Goal: Information Seeking & Learning: Learn about a topic

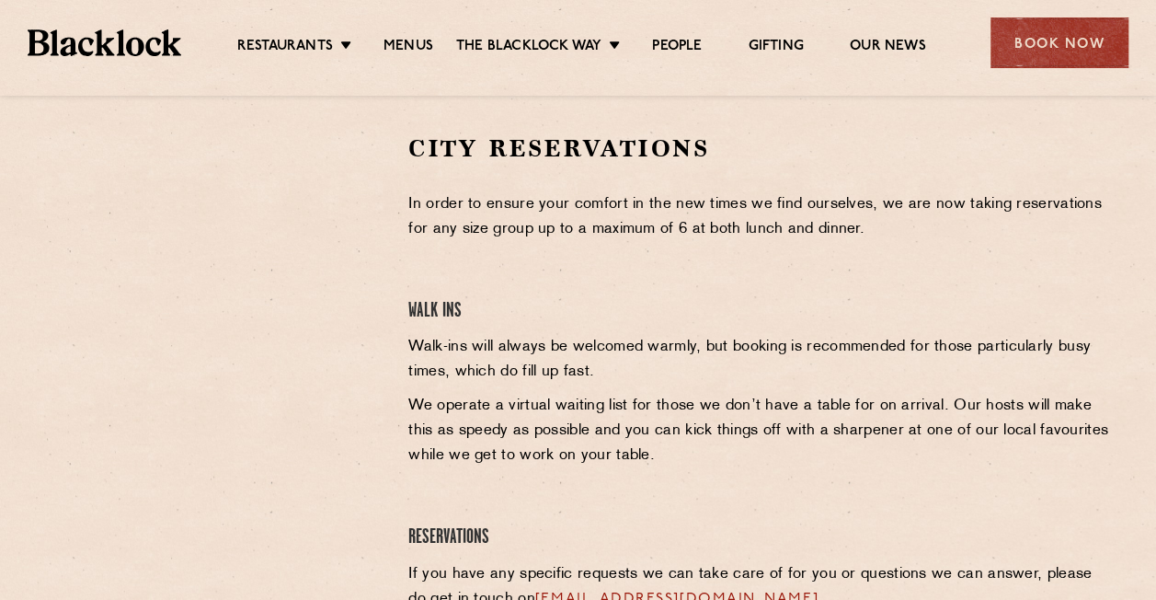
scroll to position [507, 0]
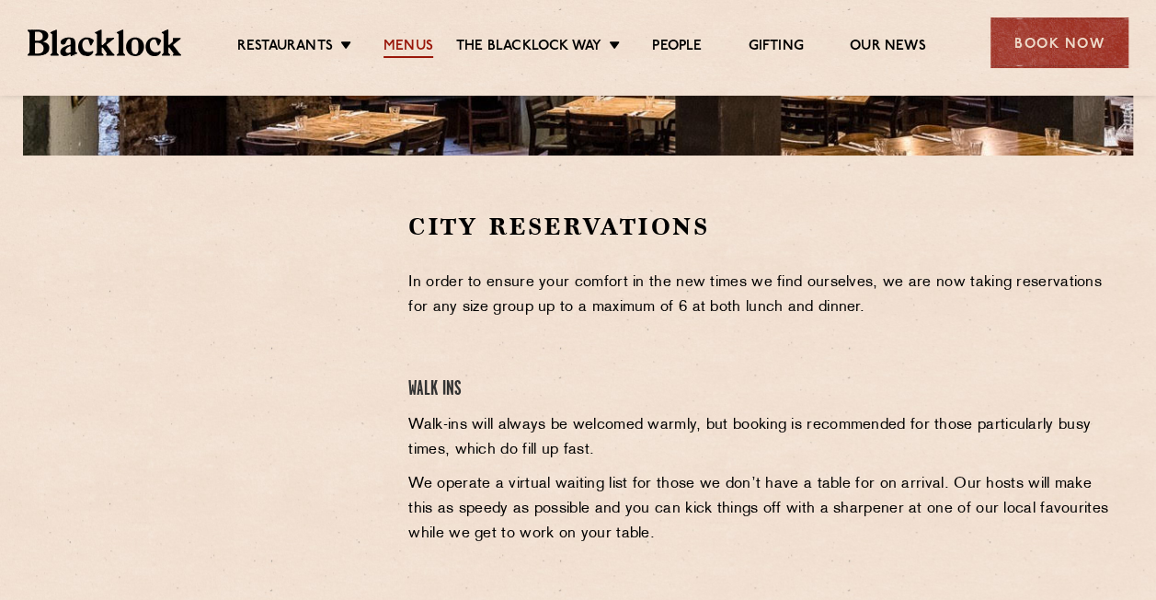
click at [407, 39] on link "Menus" at bounding box center [409, 48] width 50 height 20
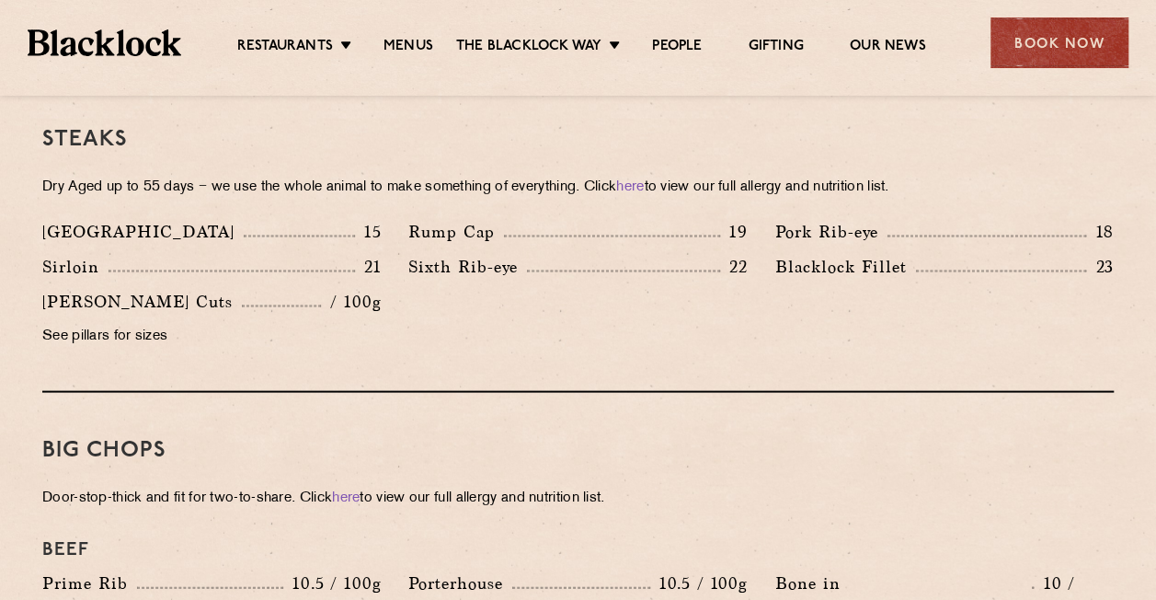
scroll to position [1487, 0]
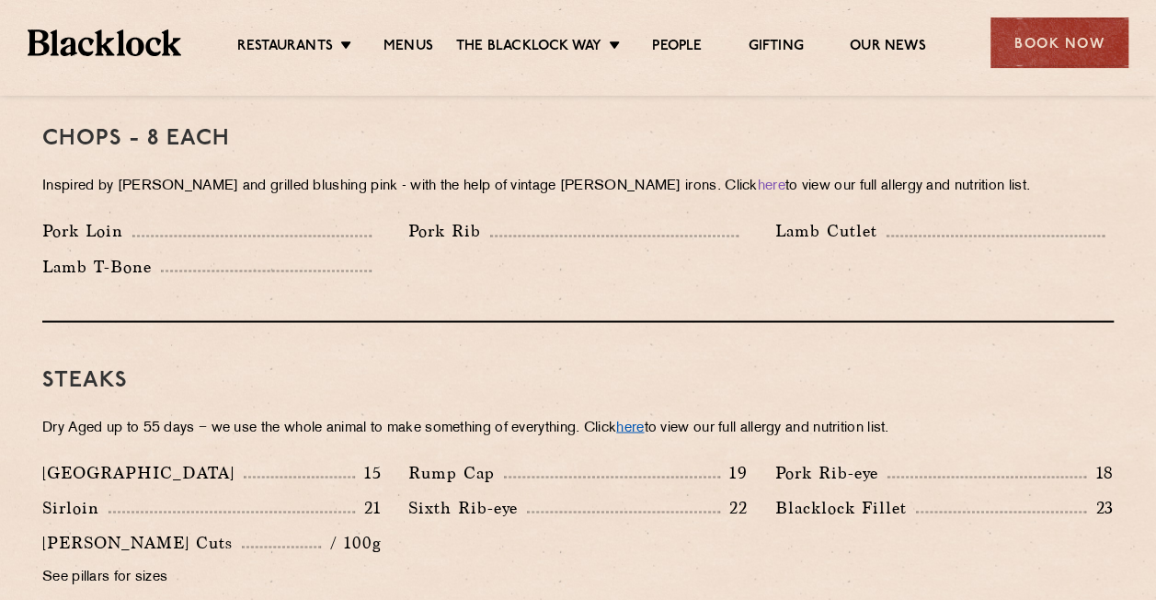
click at [644, 420] on link "here" at bounding box center [630, 427] width 28 height 14
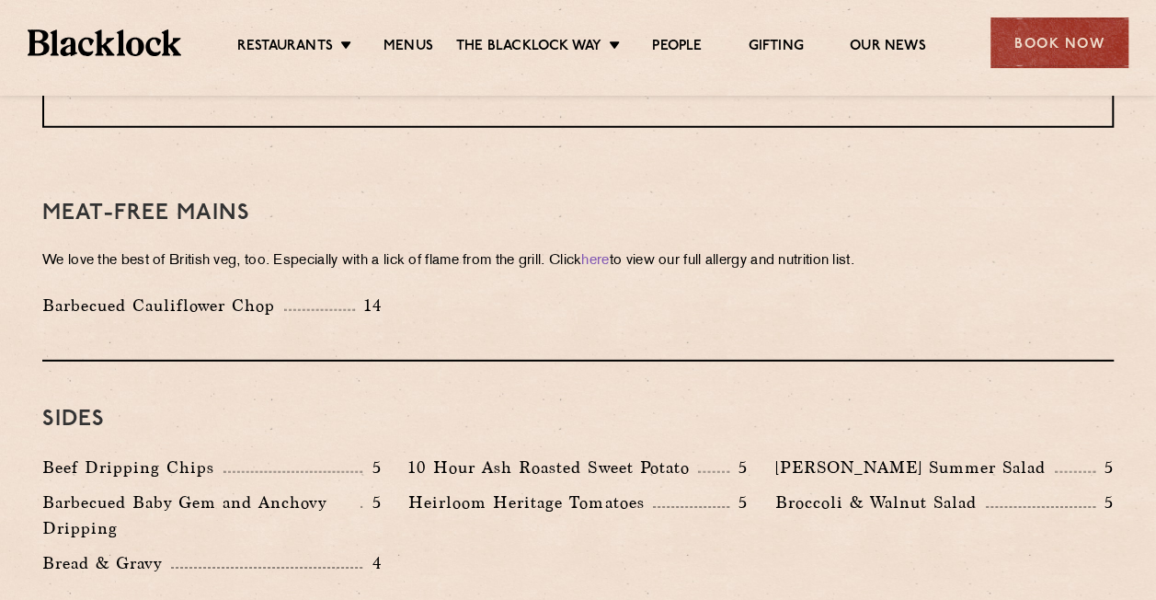
scroll to position [2491, 0]
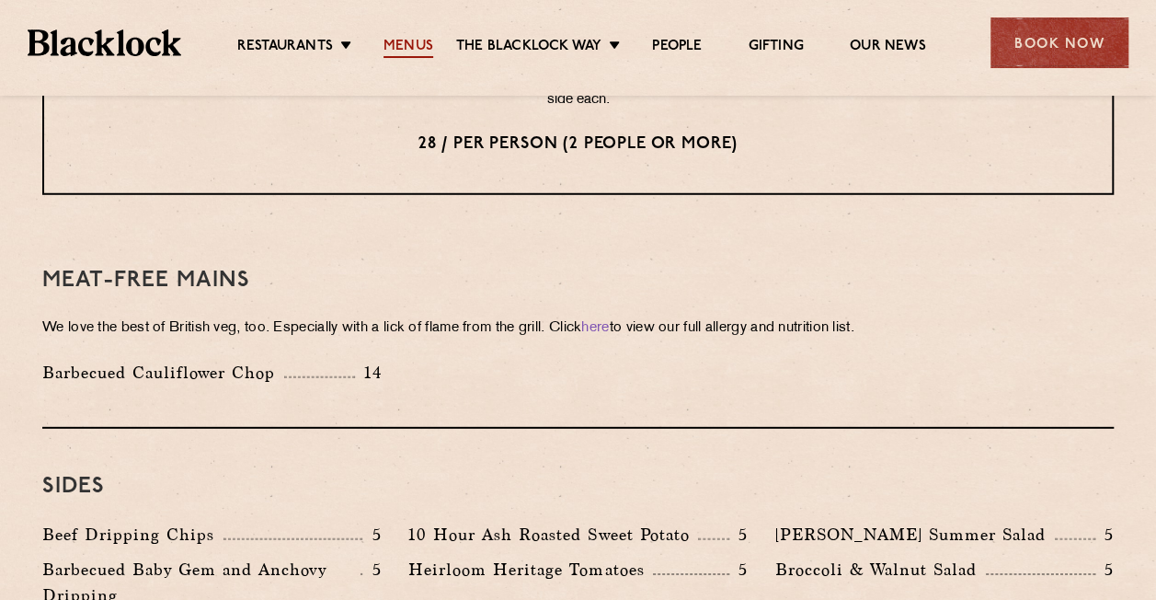
click at [396, 46] on link "Menus" at bounding box center [409, 48] width 50 height 20
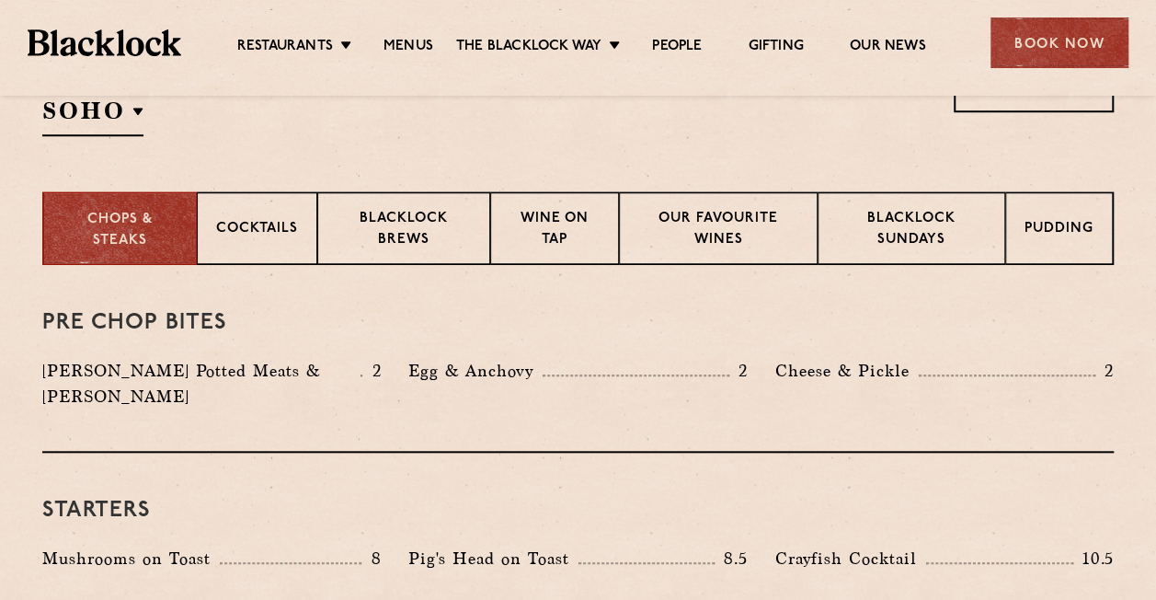
scroll to position [676, 0]
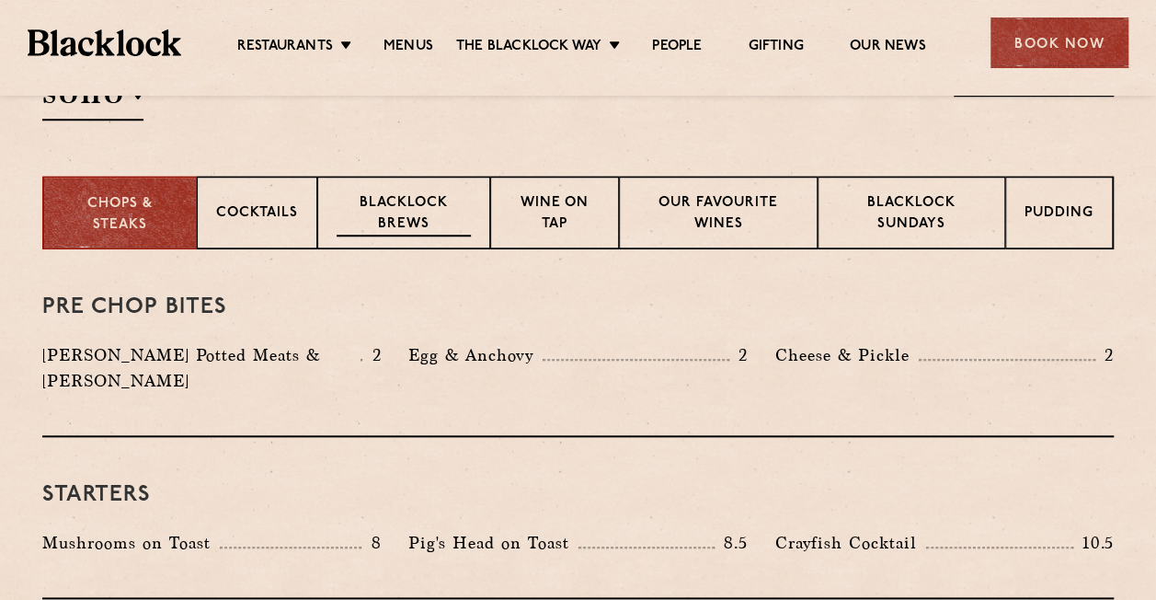
click at [423, 191] on div "Blacklock Brews" at bounding box center [403, 213] width 173 height 74
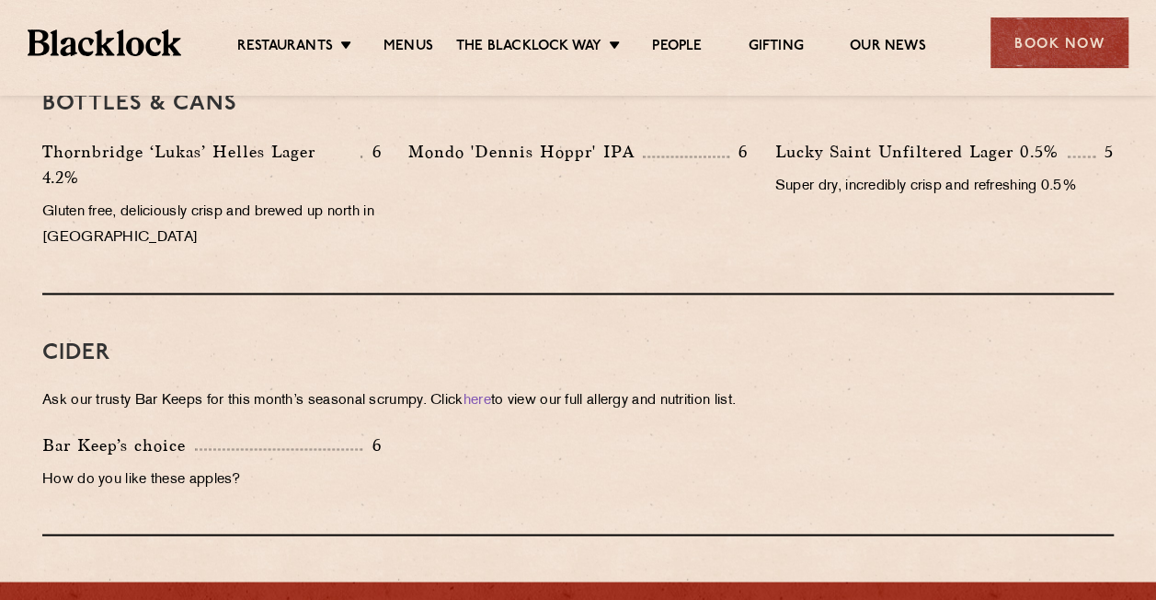
scroll to position [1535, 0]
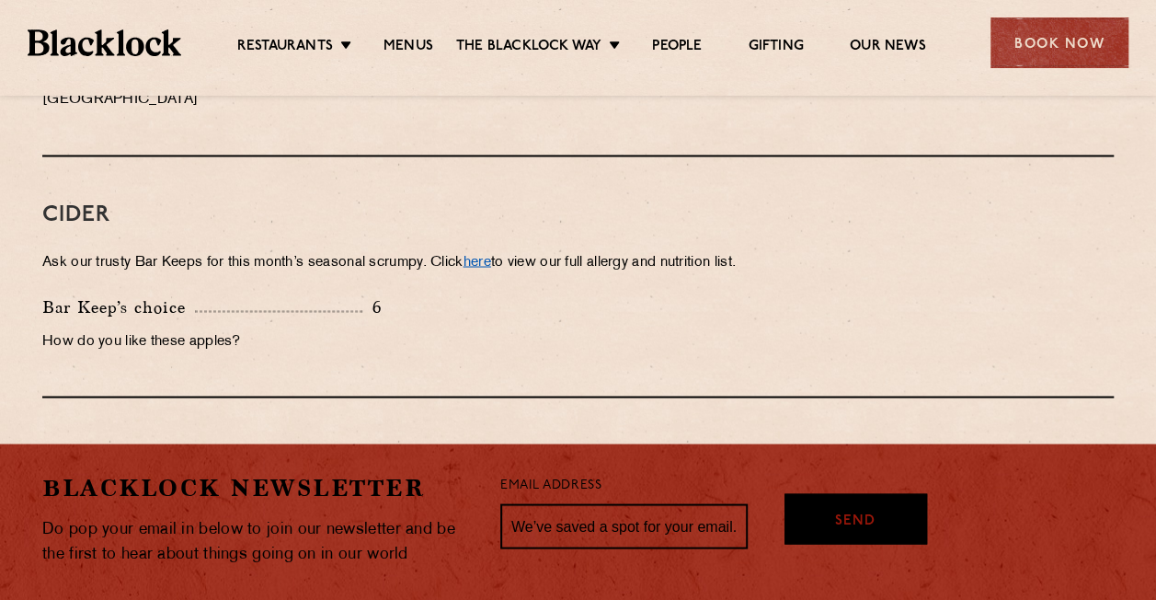
click at [488, 255] on link "here" at bounding box center [478, 262] width 28 height 14
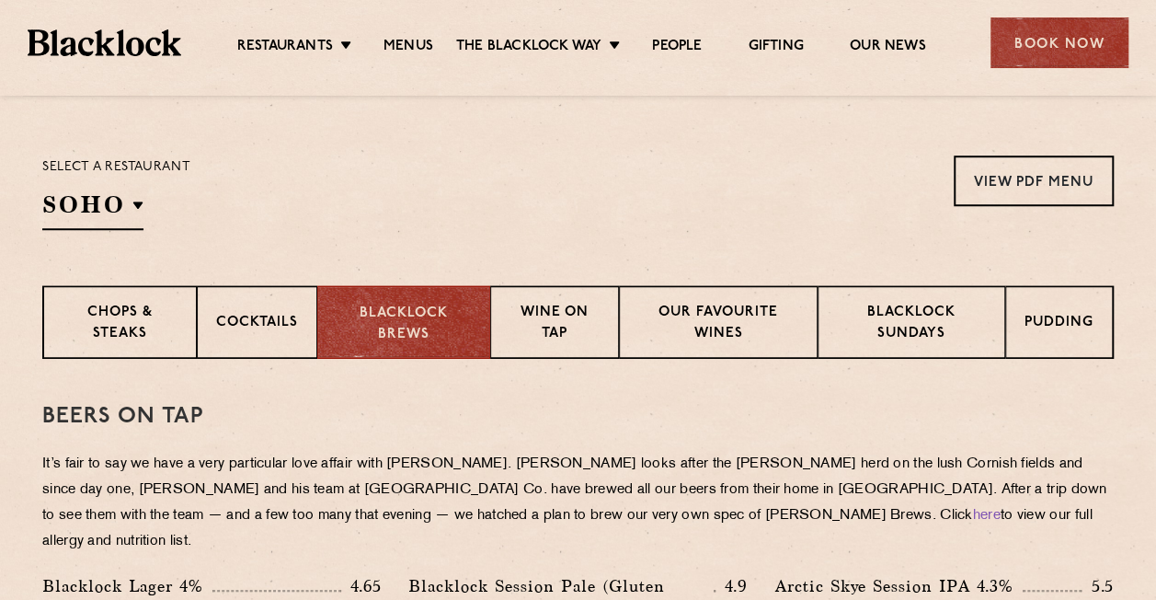
scroll to position [568, 0]
click at [576, 305] on p "Wine on Tap" at bounding box center [555, 323] width 90 height 43
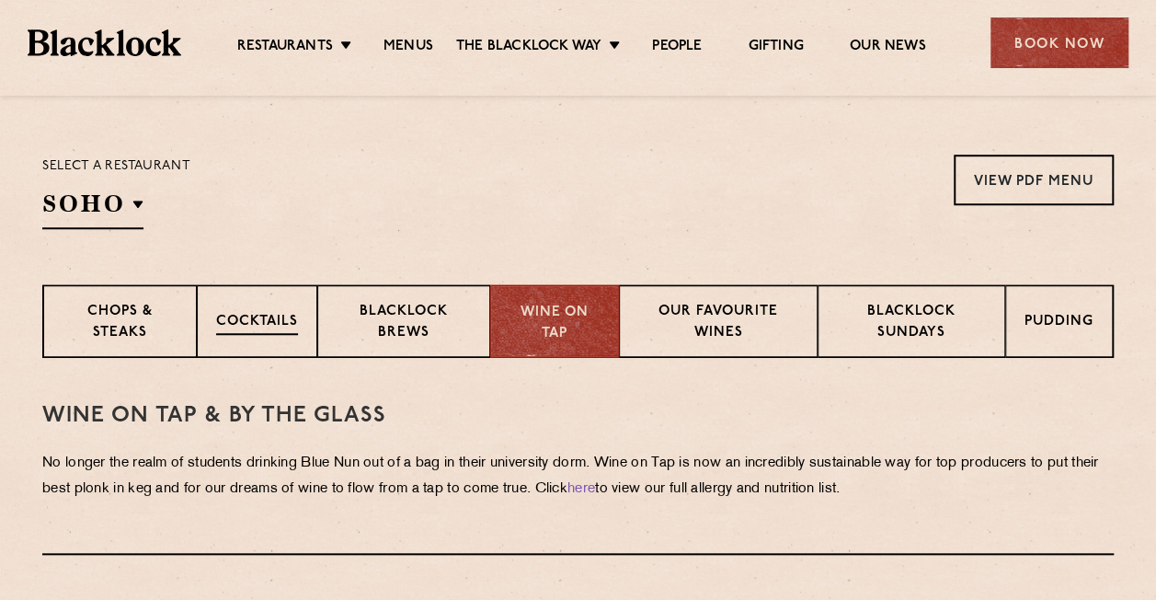
click at [256, 291] on div "Cocktails" at bounding box center [257, 321] width 121 height 74
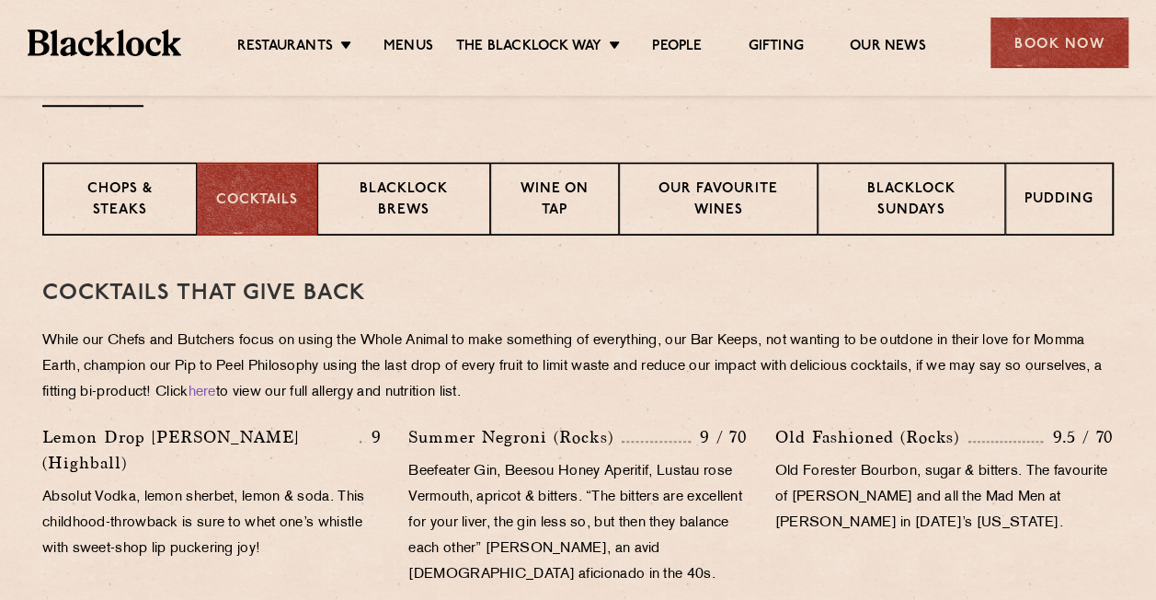
scroll to position [691, 0]
click at [869, 213] on p "Blacklock Sundays" at bounding box center [911, 199] width 149 height 43
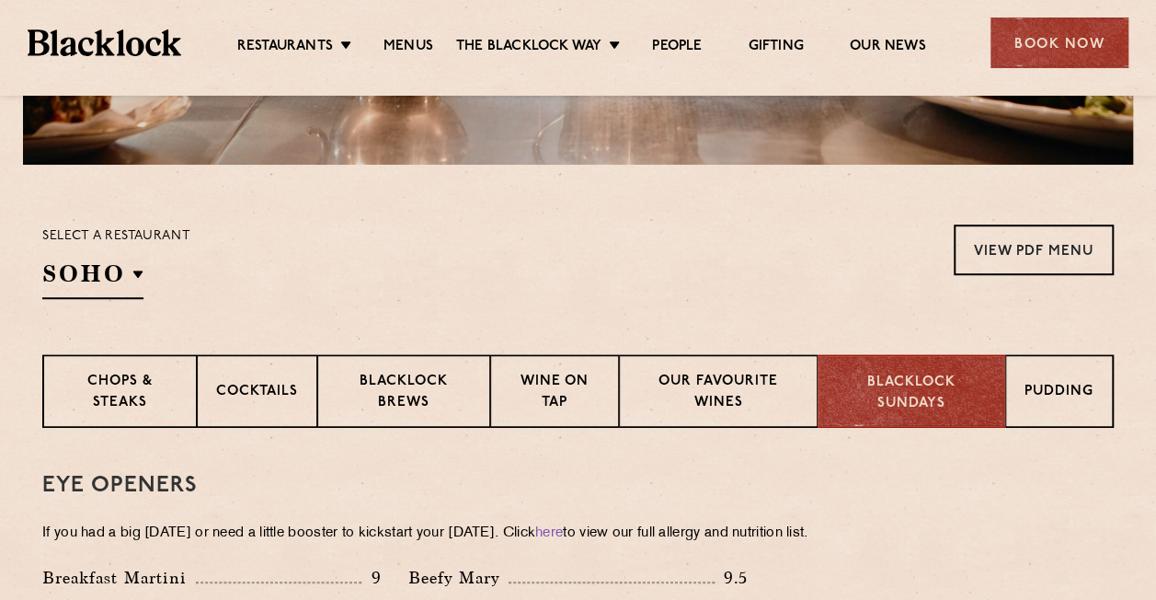
scroll to position [493, 0]
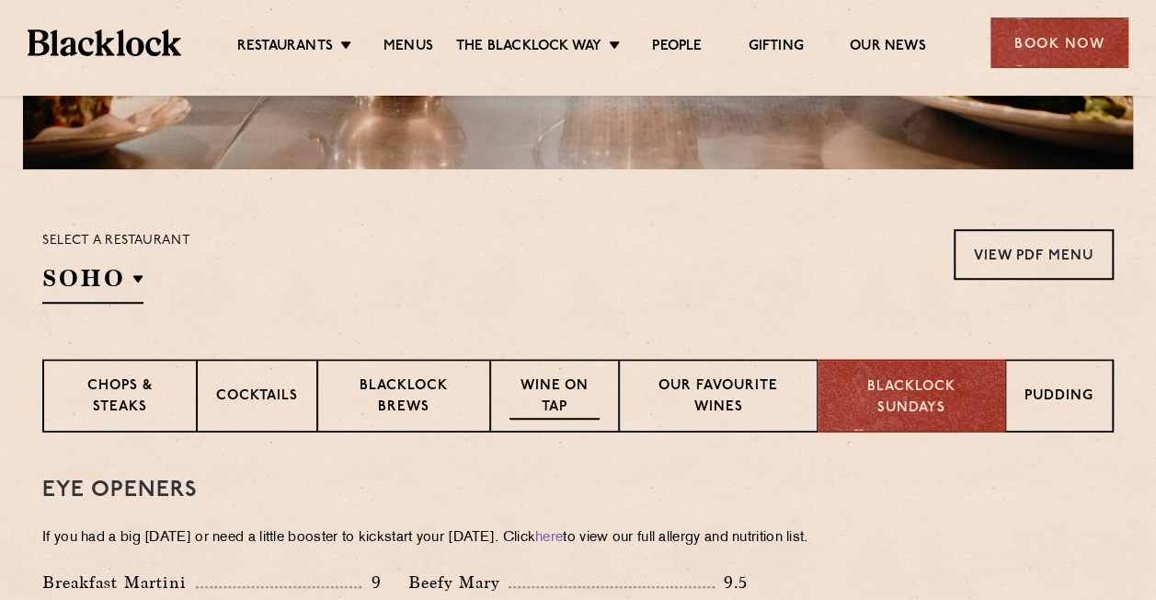
click at [540, 407] on p "Wine on Tap" at bounding box center [555, 397] width 90 height 43
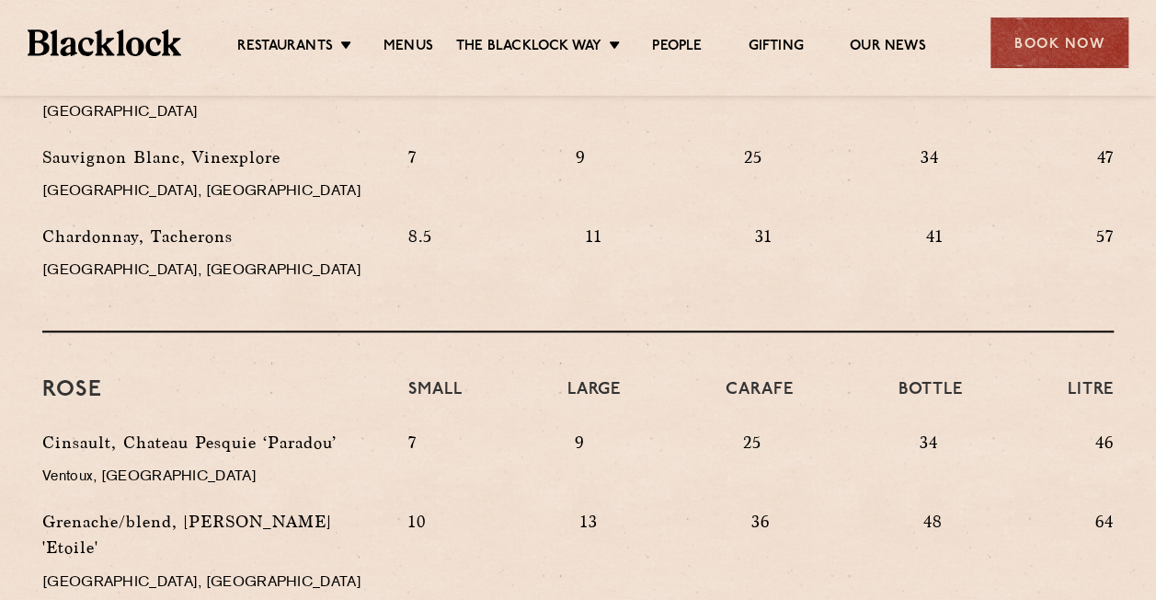
scroll to position [1181, 0]
